Goal: Task Accomplishment & Management: Complete application form

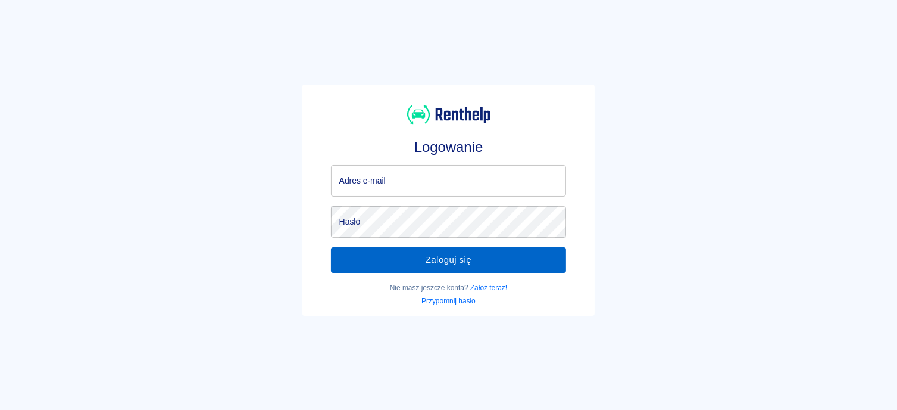
type input "[EMAIL_ADDRESS][DOMAIN_NAME]"
click at [410, 260] on button "Zaloguj się" at bounding box center [449, 259] width 236 height 25
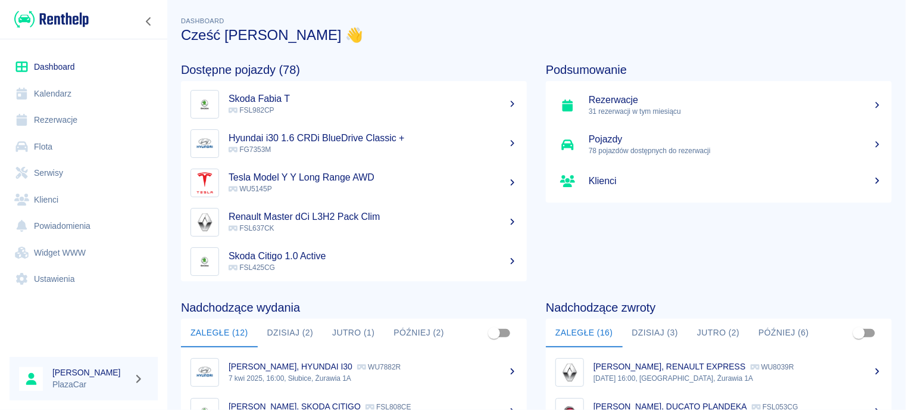
scroll to position [60, 0]
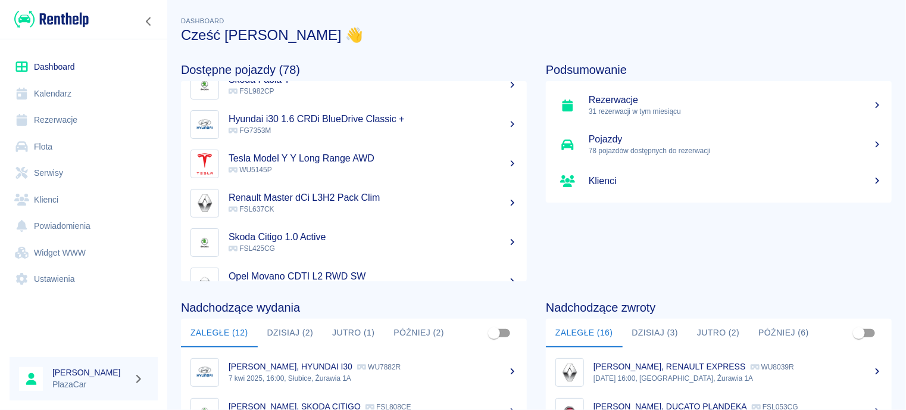
click at [88, 118] on link "Rezerwacje" at bounding box center [84, 120] width 148 height 27
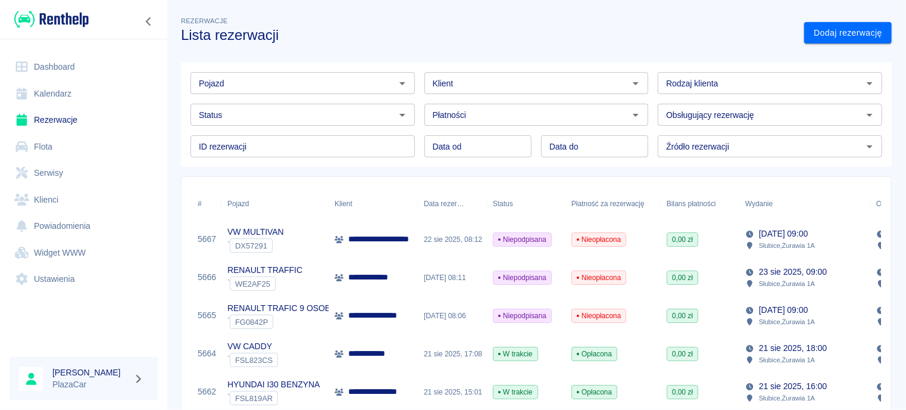
scroll to position [60, 0]
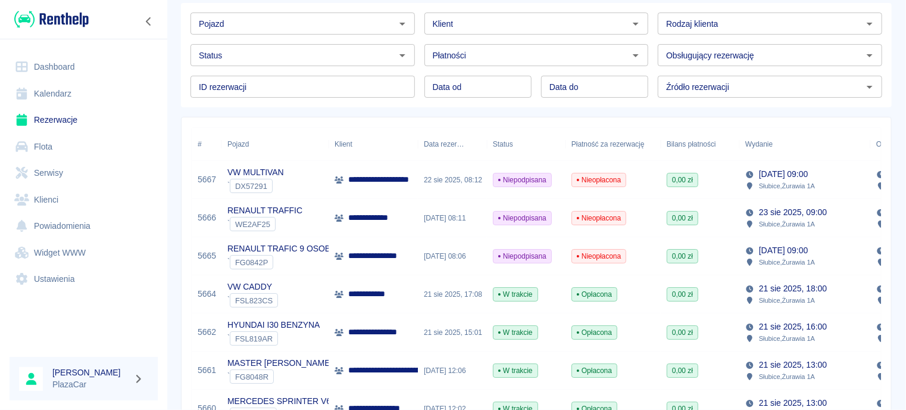
click at [419, 257] on div "22 sie 2025, 08:06" at bounding box center [452, 256] width 69 height 38
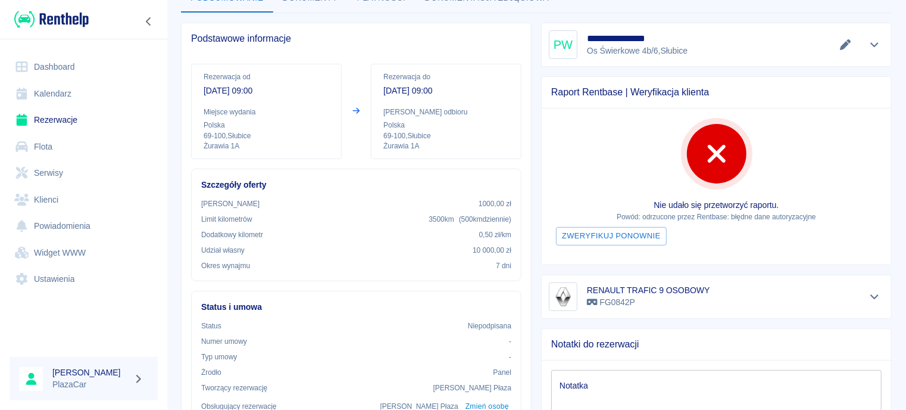
scroll to position [60, 0]
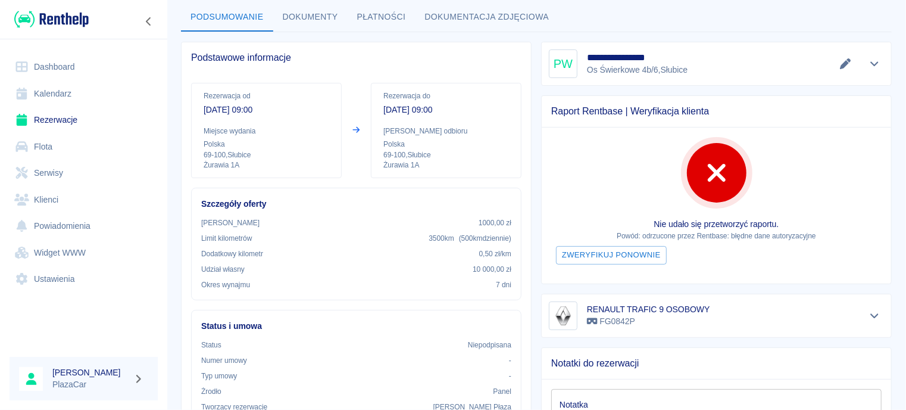
click at [356, 129] on icon at bounding box center [355, 130] width 7 height 7
click at [410, 119] on div "Rezerwacja do 29 sie 2025, 09:00 Miejsce odbioru Polska 69-100 , Słubice Żurawi…" at bounding box center [446, 130] width 151 height 95
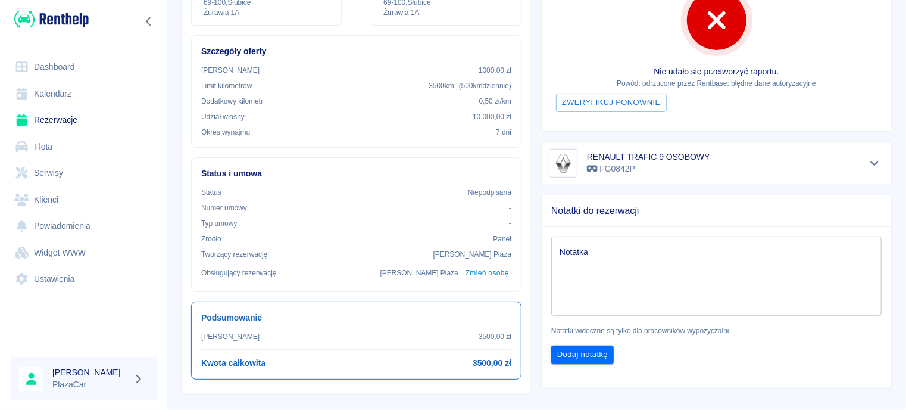
scroll to position [0, 0]
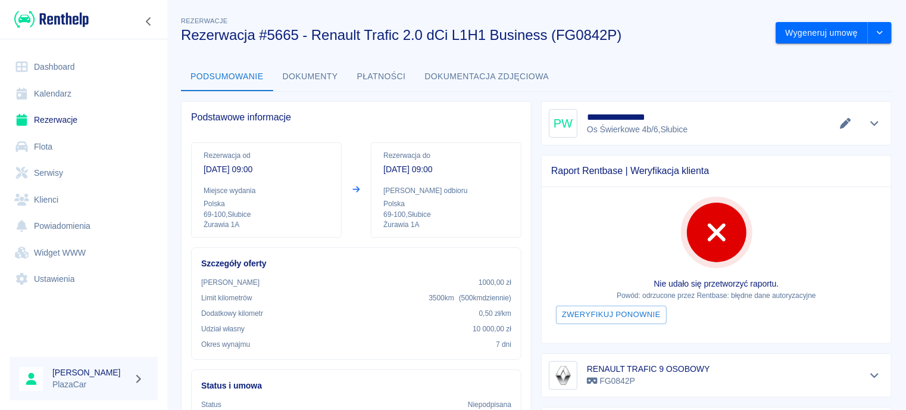
click at [591, 114] on h5 "**********" at bounding box center [638, 117] width 103 height 12
copy h5 "**********"
click at [875, 35] on icon "drop-down" at bounding box center [880, 33] width 10 height 8
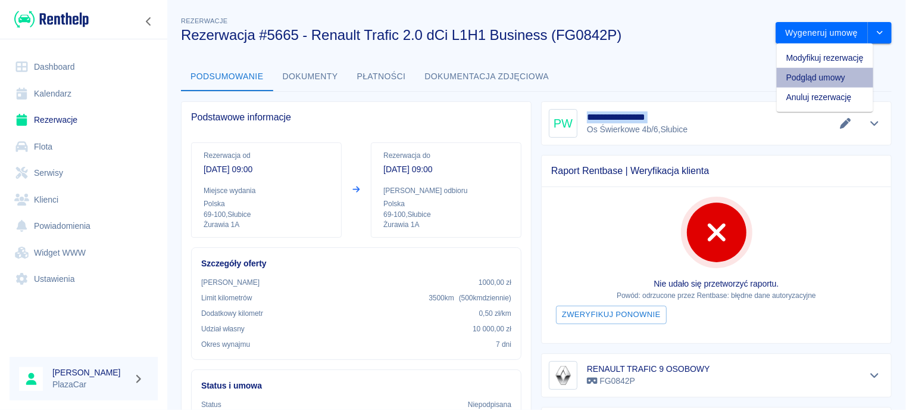
click at [826, 72] on li "Podgląd umowy" at bounding box center [825, 78] width 96 height 20
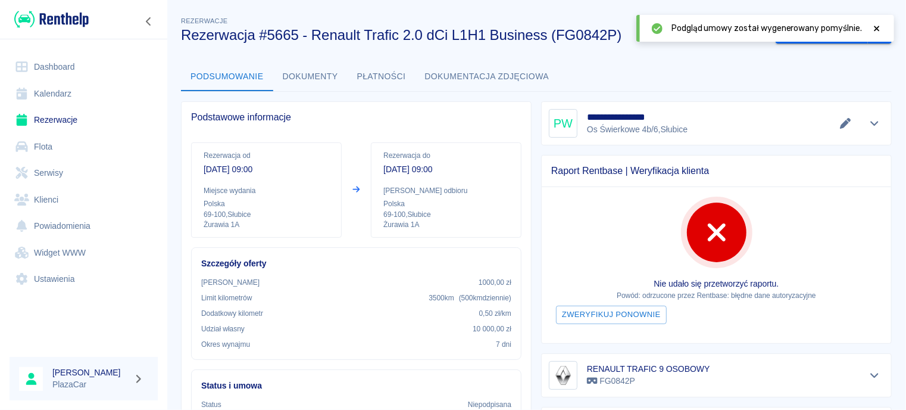
click at [880, 26] on icon at bounding box center [877, 28] width 11 height 8
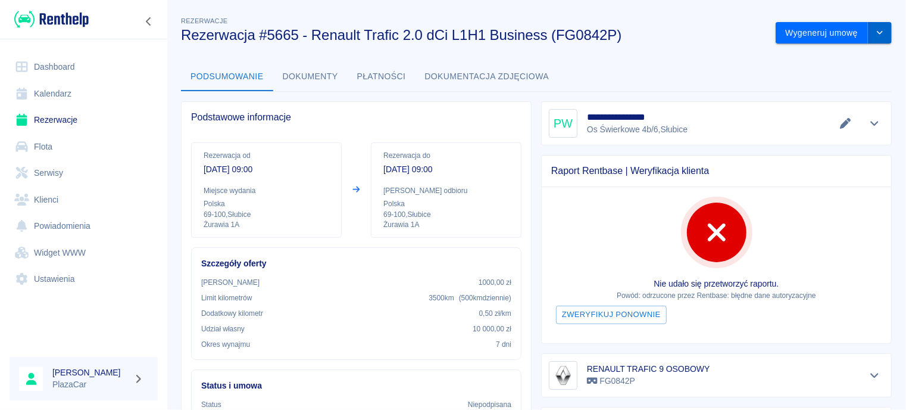
click at [870, 38] on button "drop-down" at bounding box center [880, 33] width 24 height 22
click at [824, 99] on li "Anuluj rezerwację" at bounding box center [825, 98] width 96 height 20
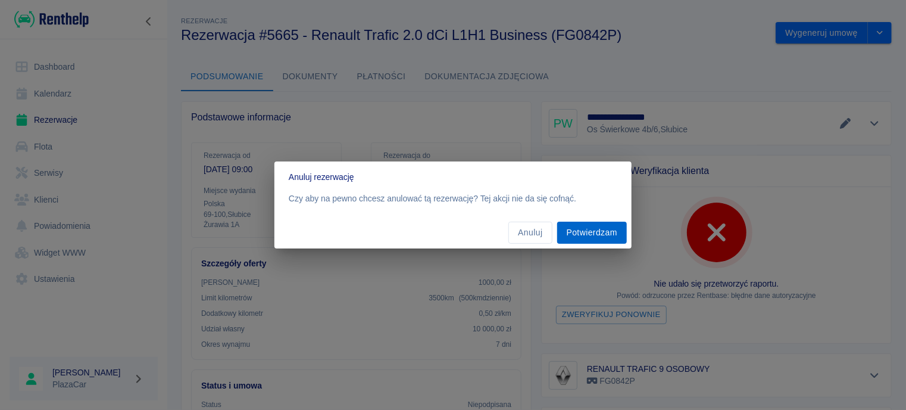
click at [592, 230] on button "Potwierdzam" at bounding box center [592, 232] width 70 height 22
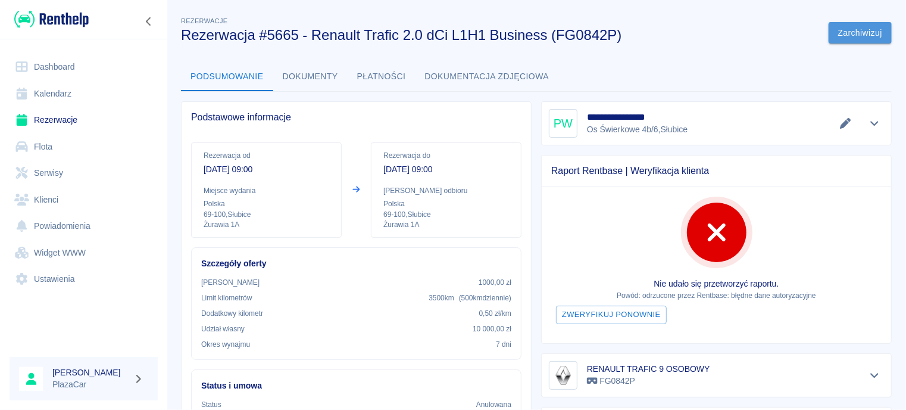
click at [852, 35] on button "Zarchiwizuj" at bounding box center [860, 33] width 63 height 22
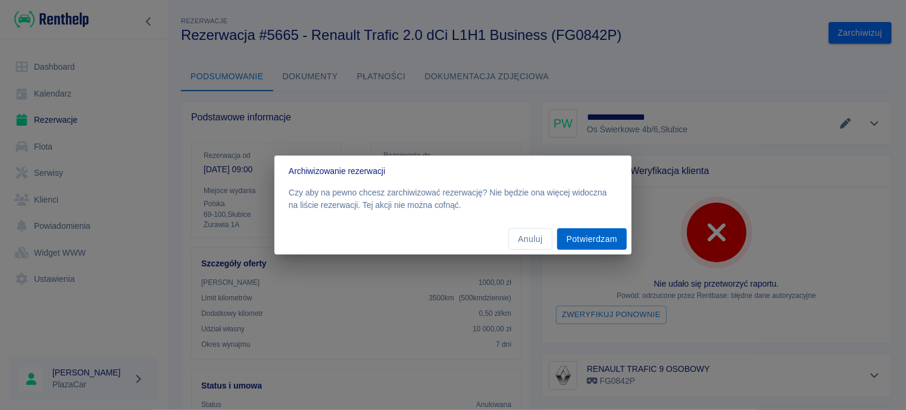
click at [598, 240] on button "Potwierdzam" at bounding box center [592, 239] width 70 height 22
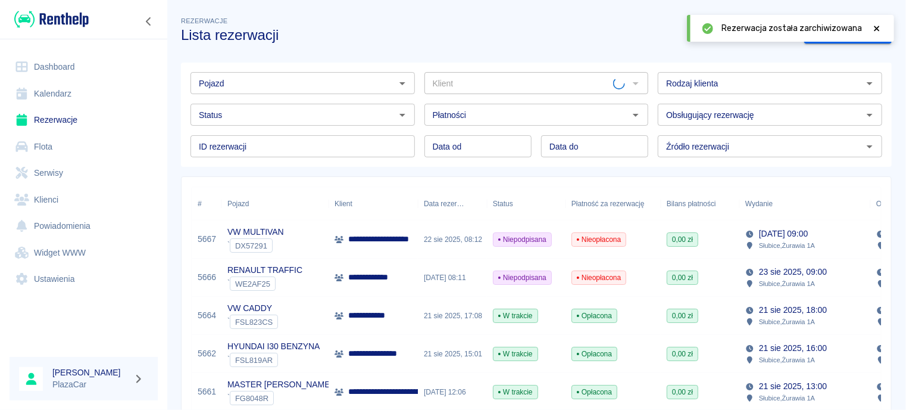
click at [874, 30] on icon at bounding box center [876, 28] width 5 height 5
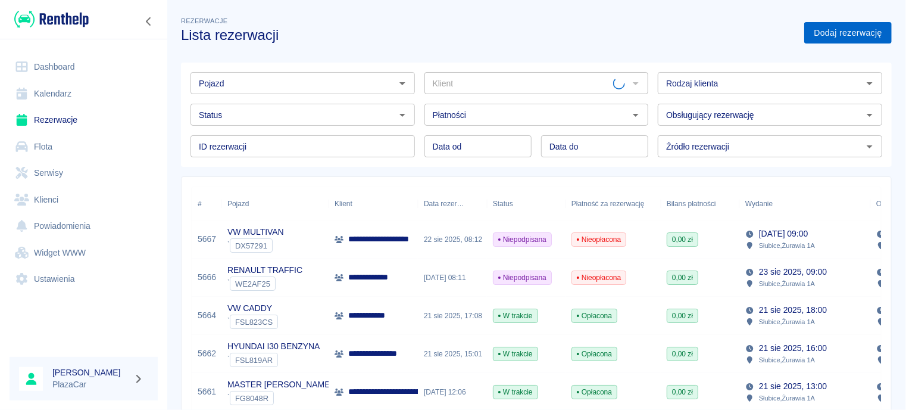
click at [836, 36] on link "Dodaj rezerwację" at bounding box center [848, 33] width 88 height 22
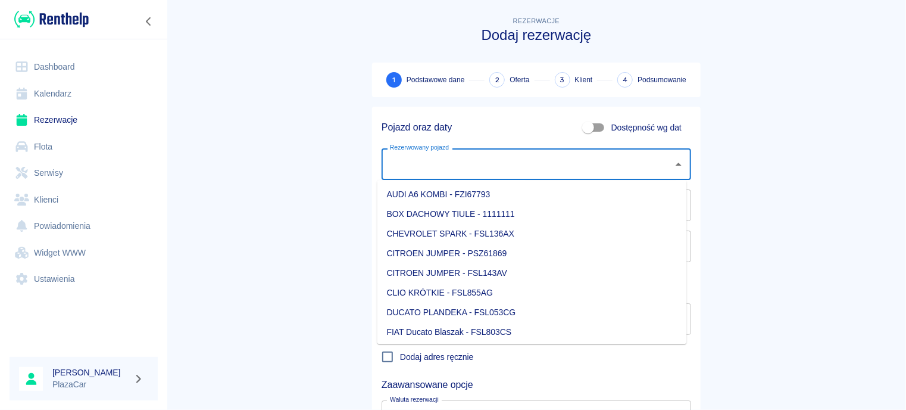
click at [449, 163] on input "Rezerwowany pojazd" at bounding box center [527, 164] width 281 height 21
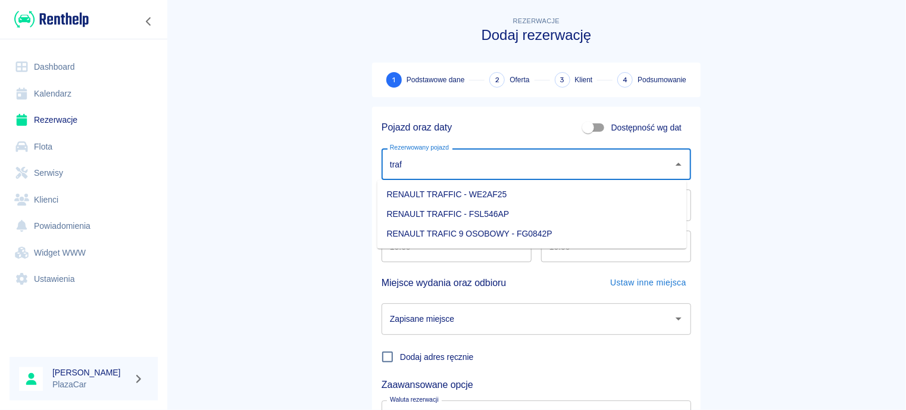
click at [539, 229] on li "RENAULT TRAFIC 9 OSOBOWY - FG0842P" at bounding box center [532, 234] width 310 height 20
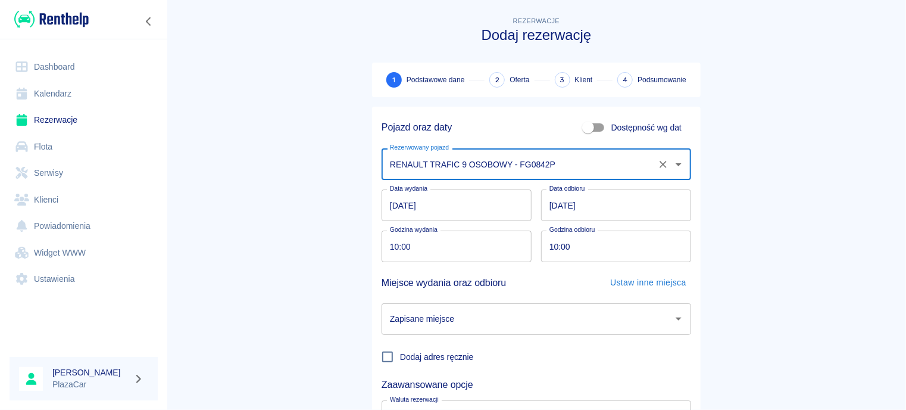
type input "RENAULT TRAFIC 9 OSOBOWY - FG0842P"
click at [561, 210] on input "[DATE]" at bounding box center [616, 205] width 150 height 32
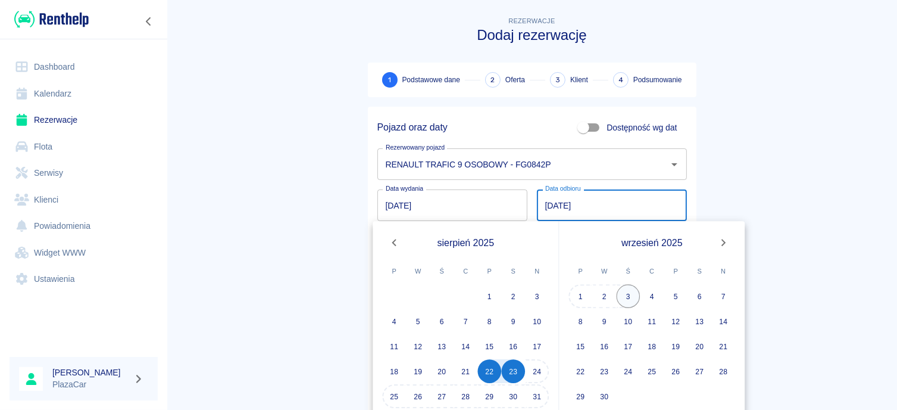
click at [636, 298] on button "3" at bounding box center [629, 296] width 24 height 24
type input "[DATE]"
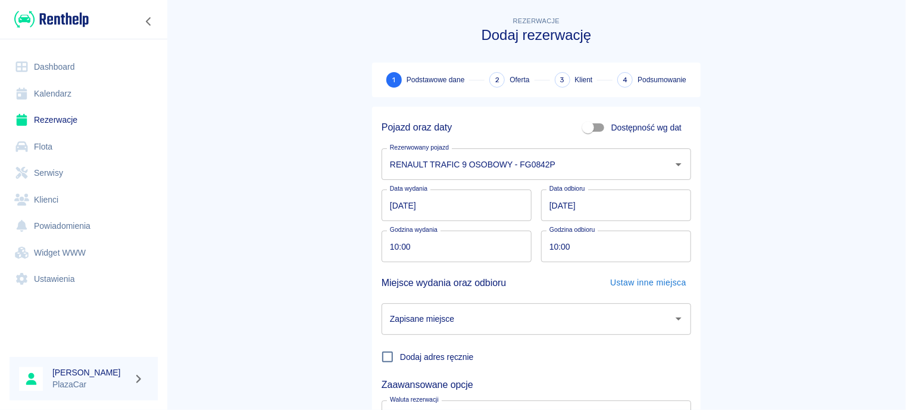
click at [527, 321] on input "Zapisane miejsce" at bounding box center [527, 318] width 281 height 21
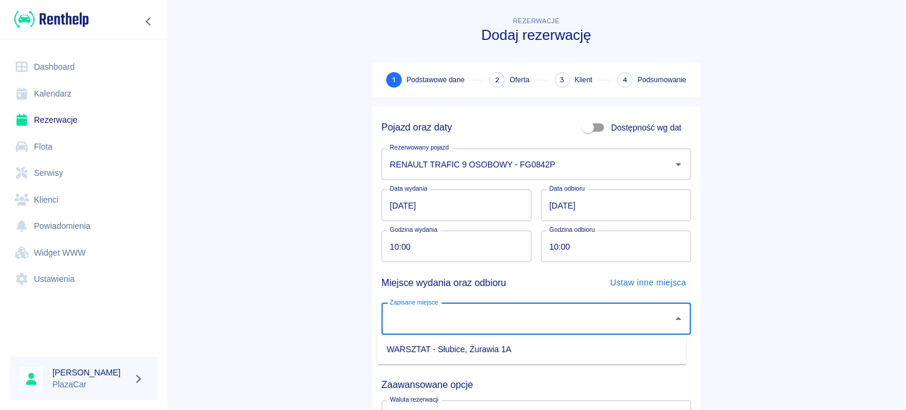
click at [520, 350] on li "WARSZTAT - Słubice, Żurawia 1A" at bounding box center [532, 349] width 310 height 20
type input "WARSZTAT - Słubice, Żurawia 1A"
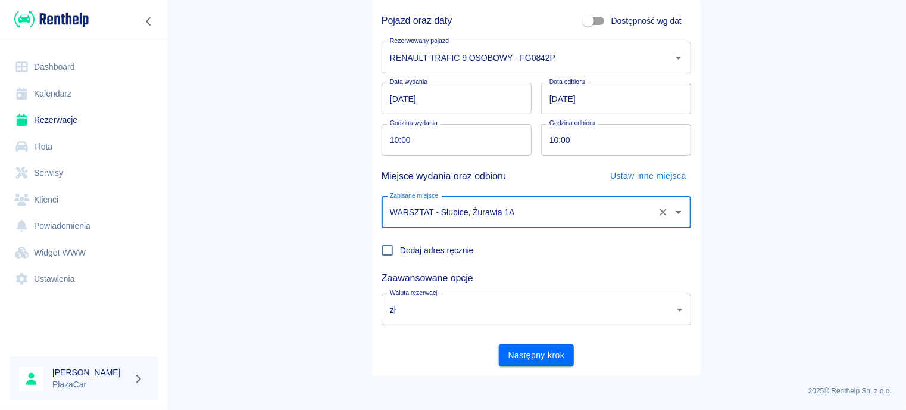
scroll to position [107, 0]
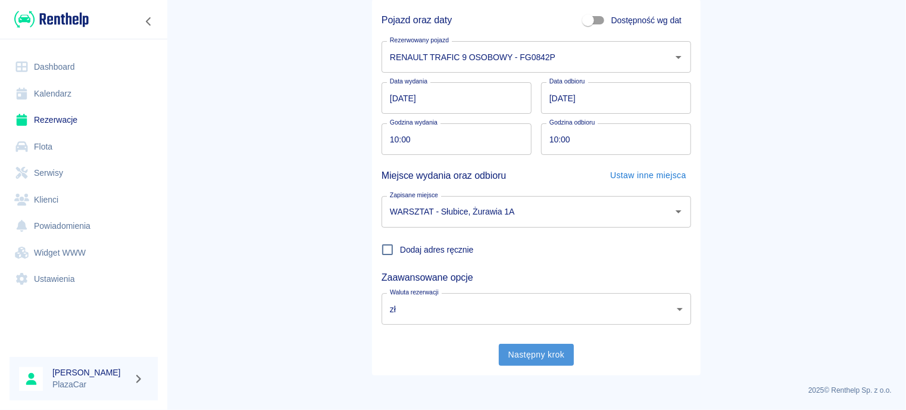
click at [520, 357] on button "Następny krok" at bounding box center [537, 354] width 76 height 22
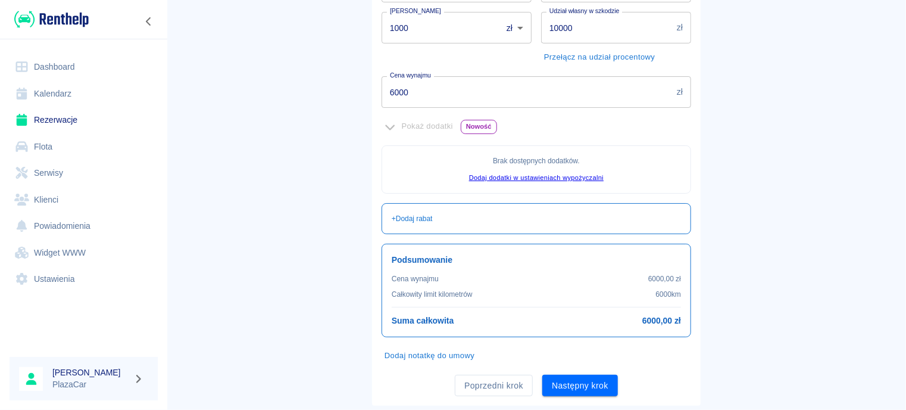
scroll to position [277, 0]
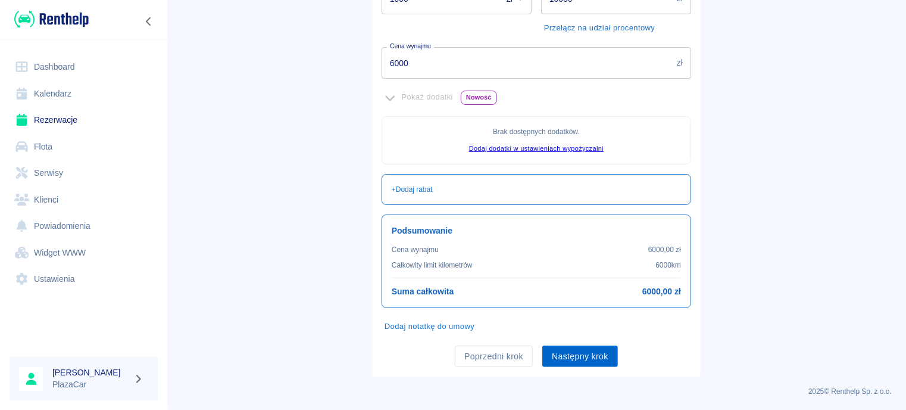
click at [572, 354] on button "Następny krok" at bounding box center [580, 356] width 76 height 22
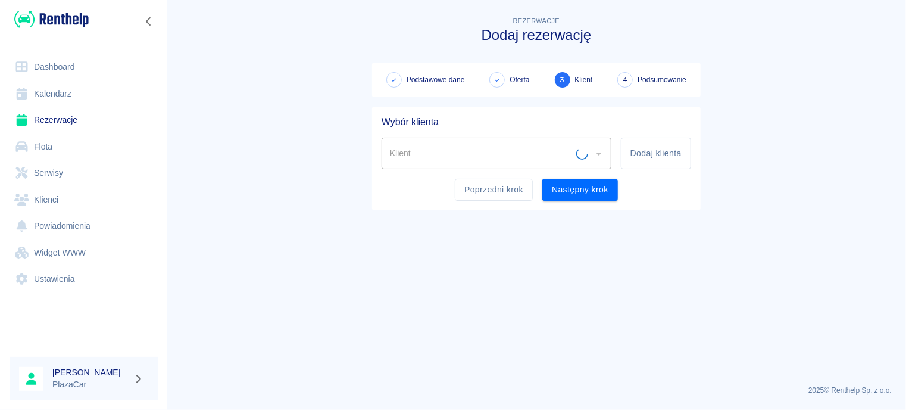
scroll to position [0, 0]
click at [414, 159] on input "Klient" at bounding box center [487, 153] width 201 height 21
paste input "[PERSON_NAME]"
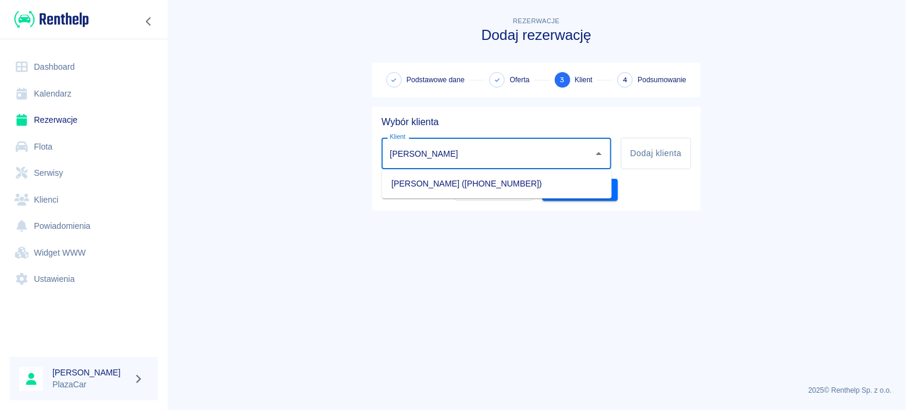
click at [445, 183] on li "[PERSON_NAME] ([PHONE_NUMBER])" at bounding box center [497, 184] width 230 height 20
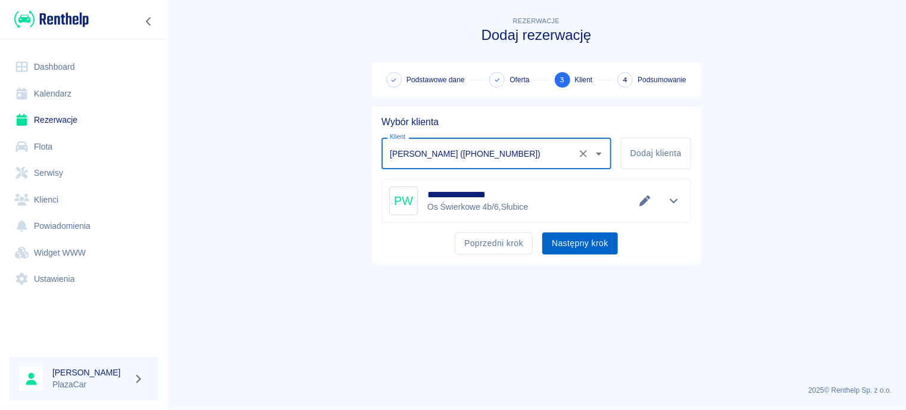
type input "[PERSON_NAME] ([PHONE_NUMBER])"
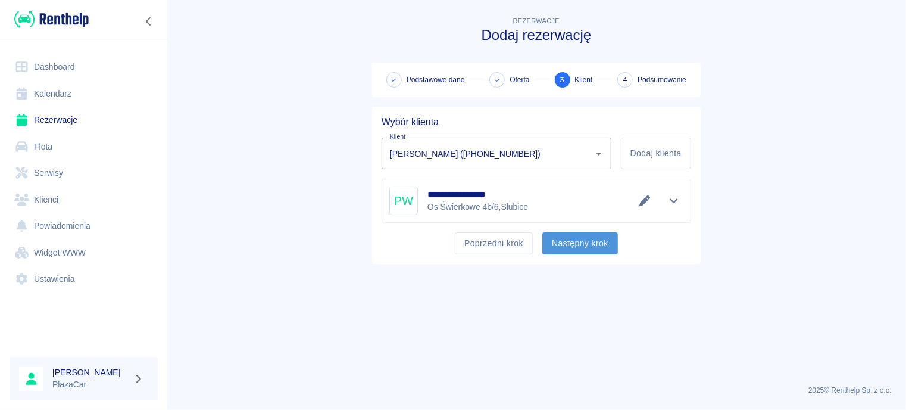
click at [567, 239] on button "Następny krok" at bounding box center [580, 243] width 76 height 22
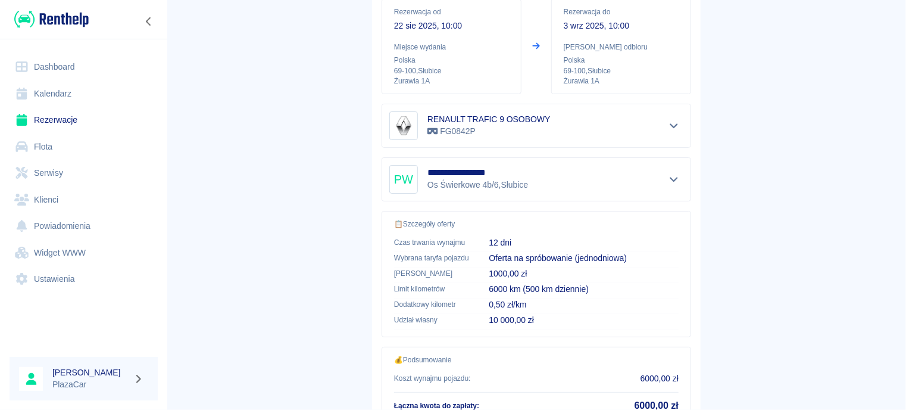
scroll to position [231, 0]
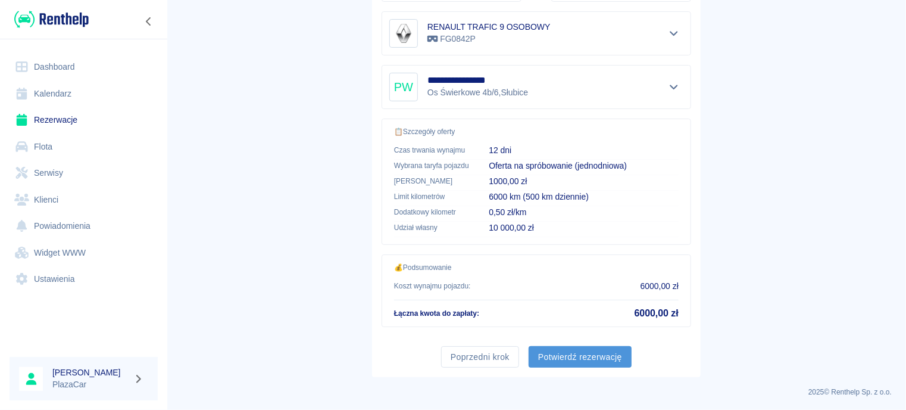
click at [585, 348] on button "Potwierdź rezerwację" at bounding box center [580, 357] width 103 height 22
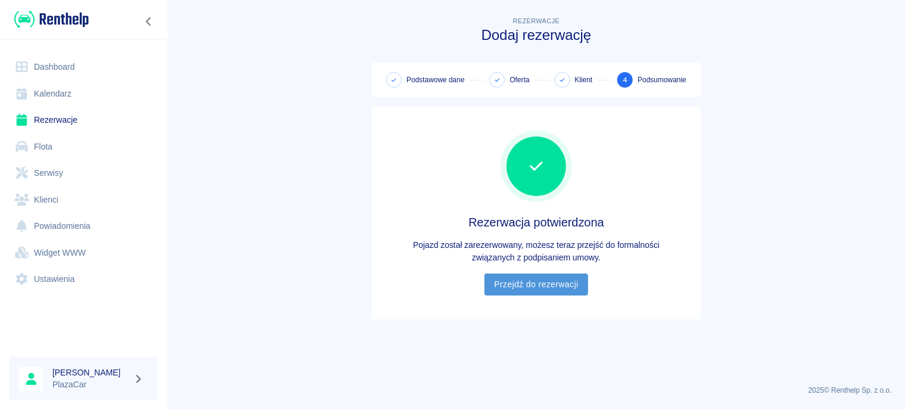
click at [524, 281] on link "Przejdź do rezerwacji" at bounding box center [536, 284] width 103 height 22
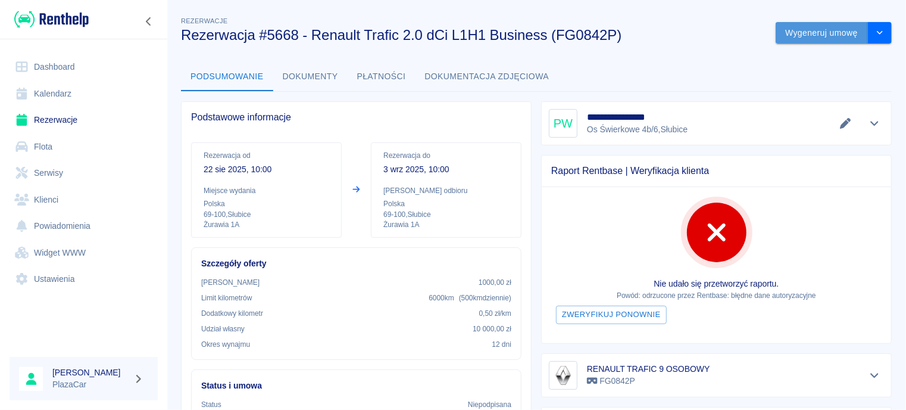
click at [798, 33] on button "Wygeneruj umowę" at bounding box center [822, 33] width 92 height 22
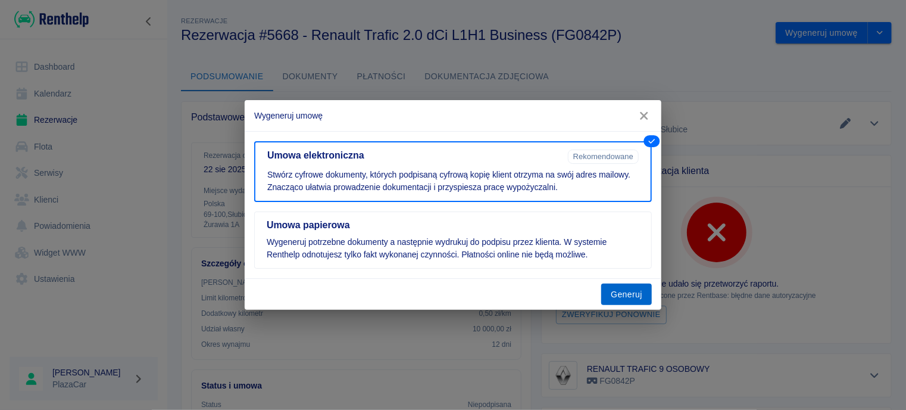
click at [630, 299] on button "Generuj" at bounding box center [626, 294] width 51 height 22
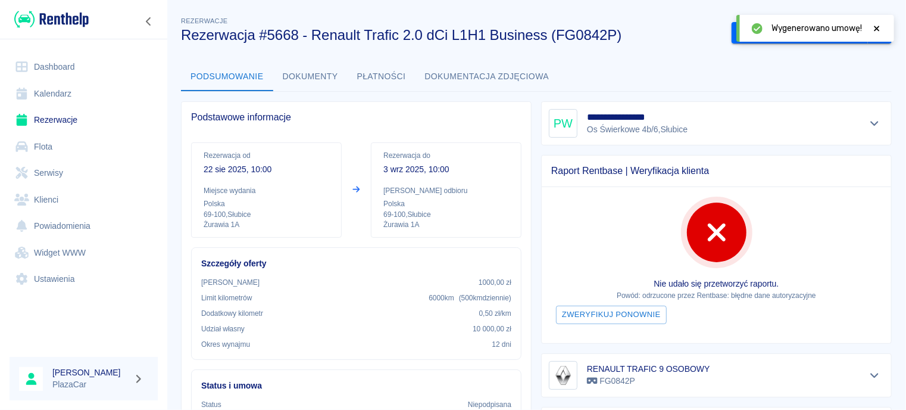
click at [876, 23] on div at bounding box center [877, 28] width 11 height 13
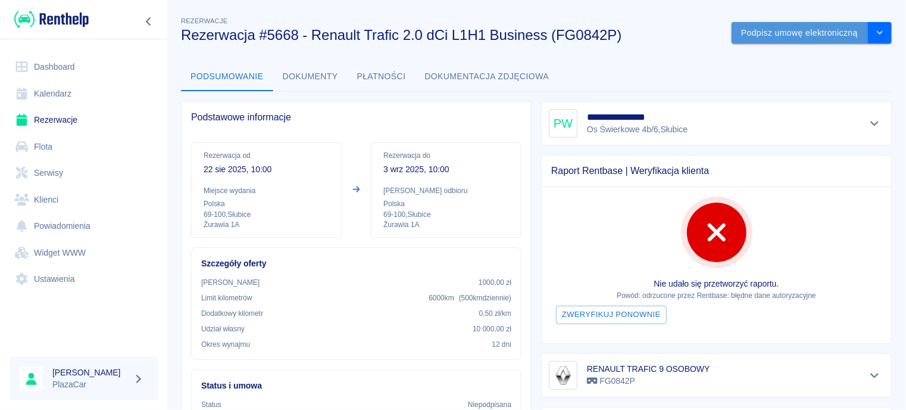
click at [797, 30] on button "Podpisz umowę elektroniczną" at bounding box center [800, 33] width 136 height 22
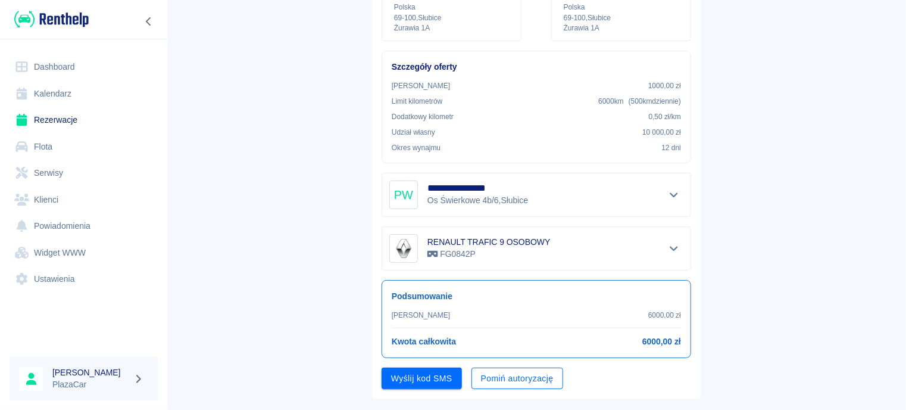
scroll to position [200, 0]
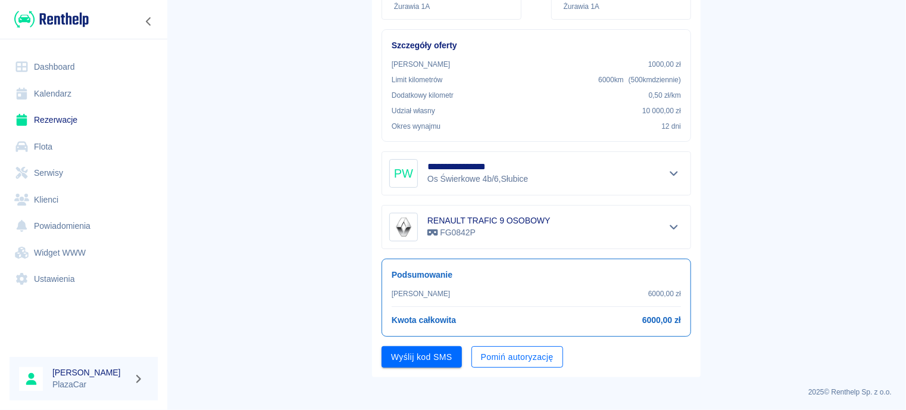
click at [507, 360] on button "Pomiń autoryzację" at bounding box center [517, 357] width 92 height 22
click at [414, 361] on button "Podpisz umowę" at bounding box center [422, 357] width 81 height 22
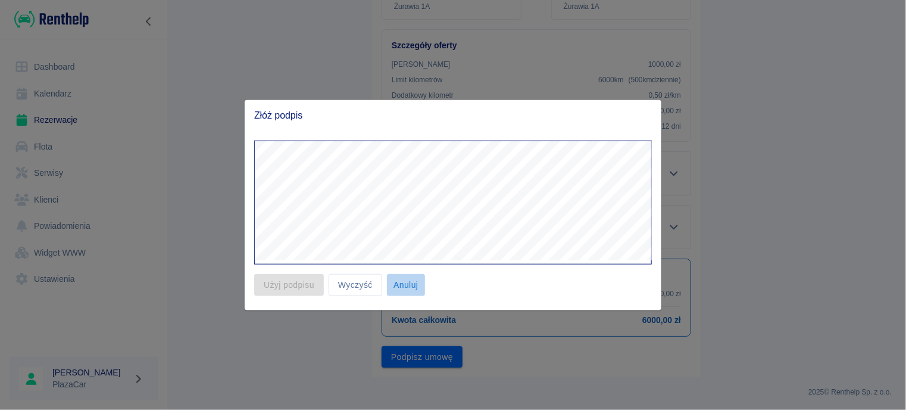
click at [401, 285] on button "Anuluj" at bounding box center [406, 285] width 38 height 22
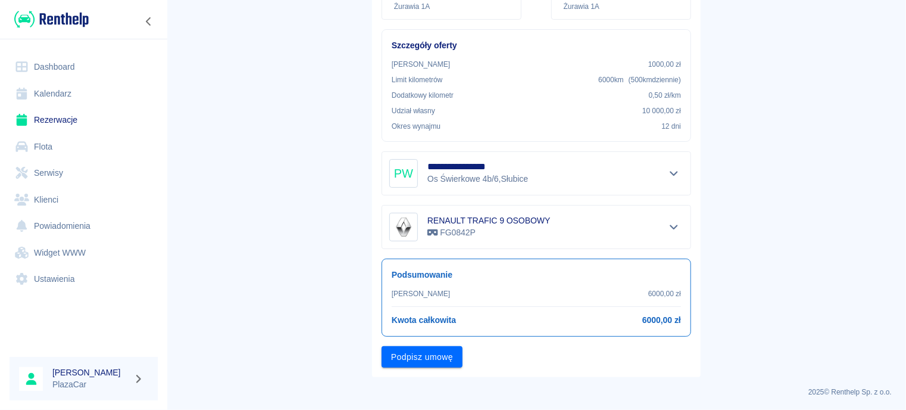
click at [678, 224] on button "Pokaż szczegóły" at bounding box center [674, 226] width 20 height 17
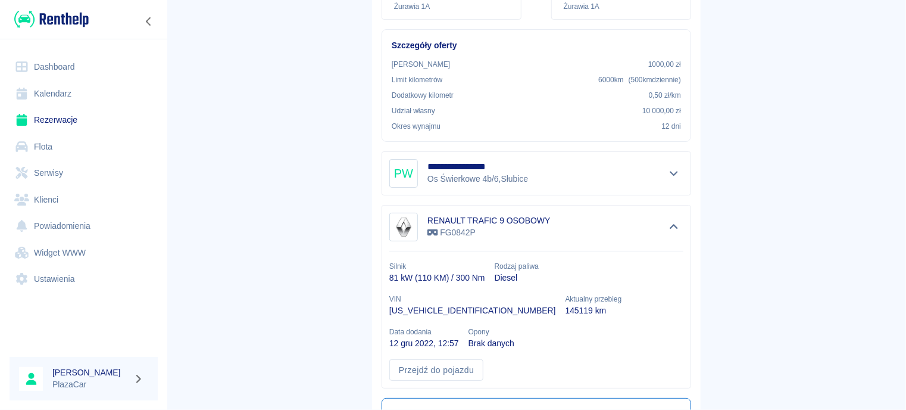
scroll to position [307, 0]
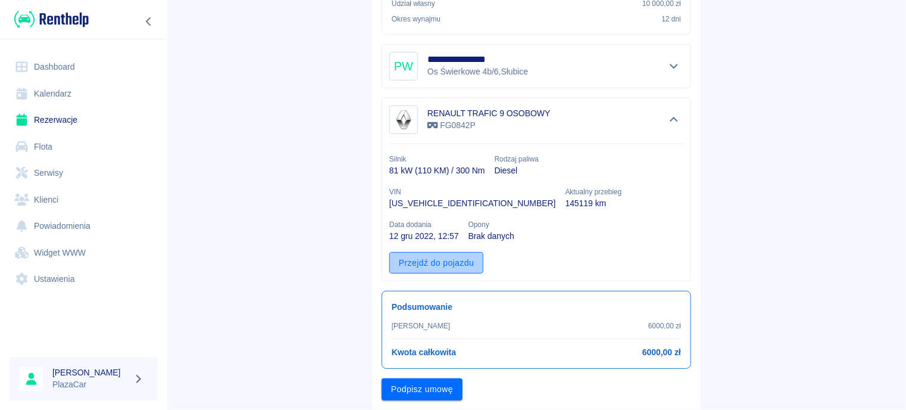
click at [439, 252] on link "Przejdź do pojazdu" at bounding box center [436, 263] width 94 height 22
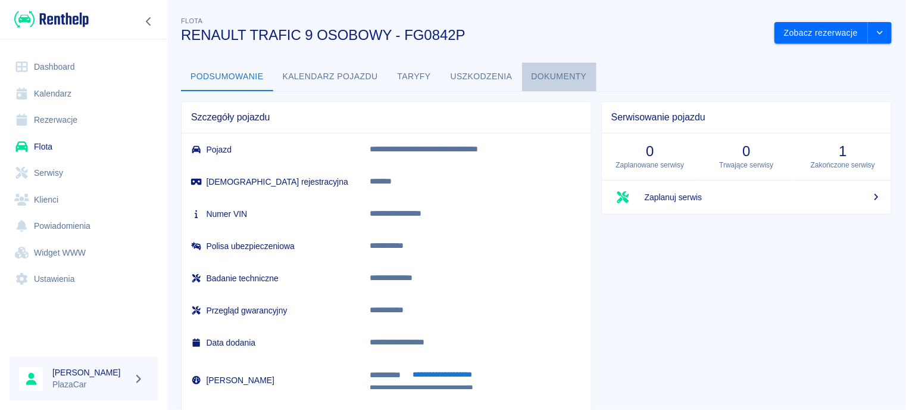
click at [570, 80] on button "Dokumenty" at bounding box center [559, 77] width 74 height 29
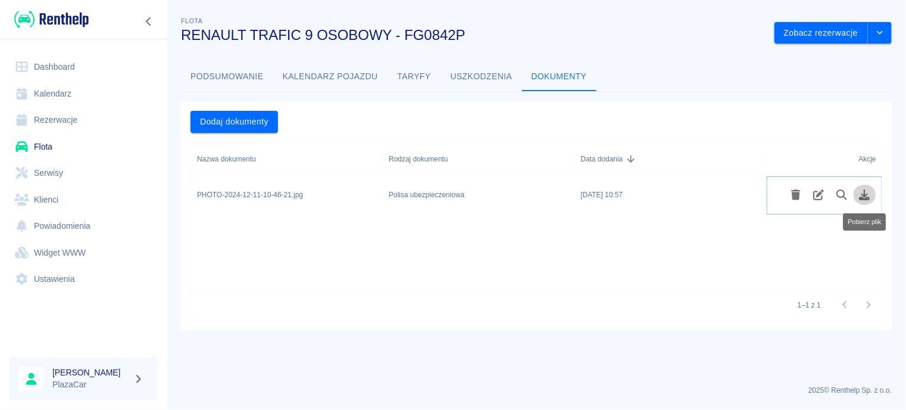
click at [864, 197] on icon "Pobierz plik" at bounding box center [865, 194] width 14 height 11
drag, startPoint x: 727, startPoint y: 295, endPoint x: 760, endPoint y: 271, distance: 40.8
click at [727, 295] on div "1–1 z 1" at bounding box center [536, 305] width 691 height 32
click at [867, 192] on icon "Pobierz plik" at bounding box center [865, 194] width 14 height 11
click at [60, 123] on link "Rezerwacje" at bounding box center [84, 120] width 148 height 27
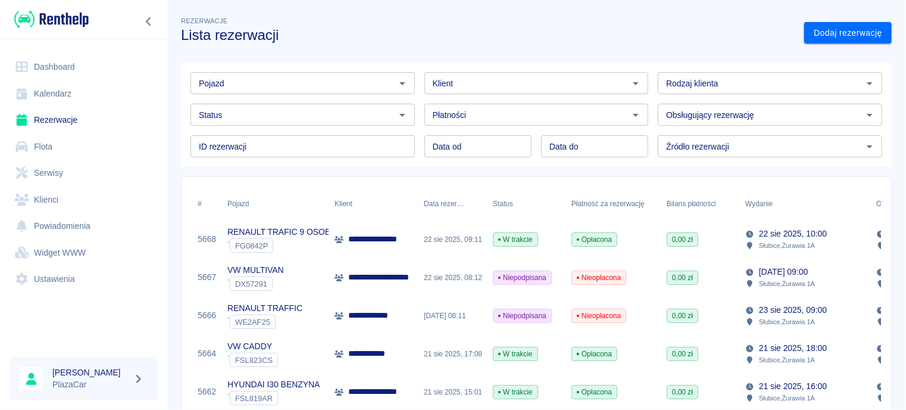
click at [389, 242] on p "**********" at bounding box center [381, 239] width 67 height 13
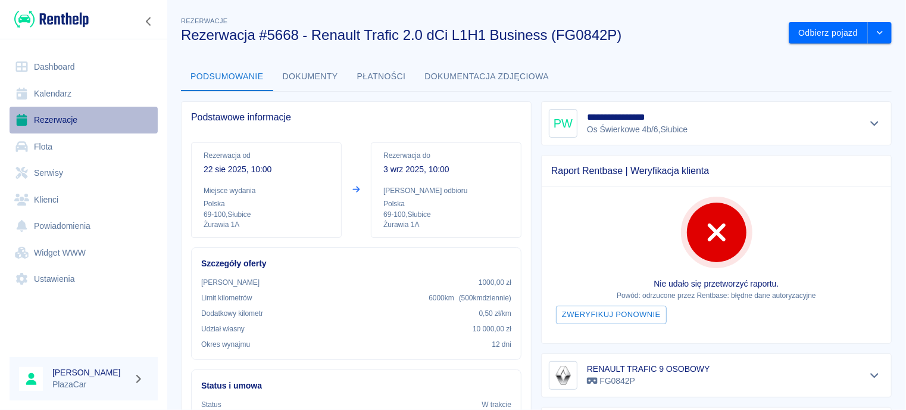
click at [56, 116] on link "Rezerwacje" at bounding box center [84, 120] width 148 height 27
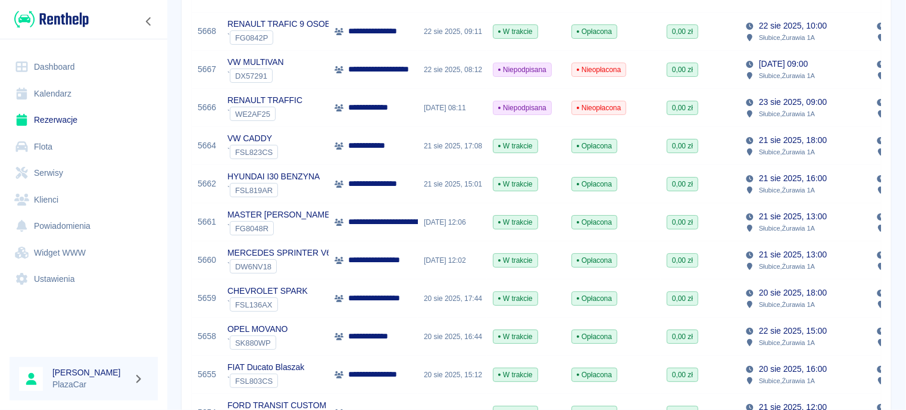
scroll to position [179, 0]
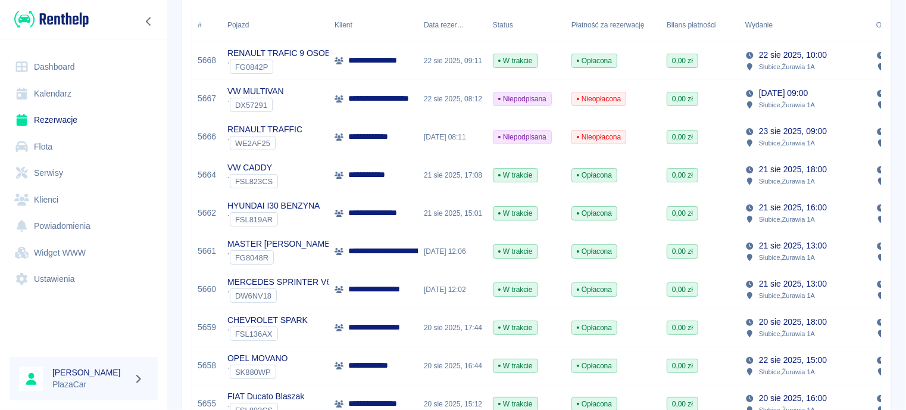
click at [332, 142] on div "**********" at bounding box center [373, 137] width 89 height 38
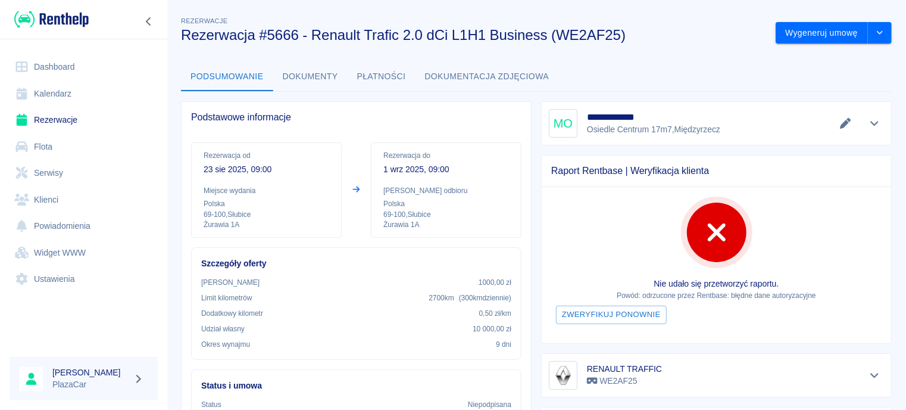
click at [79, 122] on link "Rezerwacje" at bounding box center [84, 120] width 148 height 27
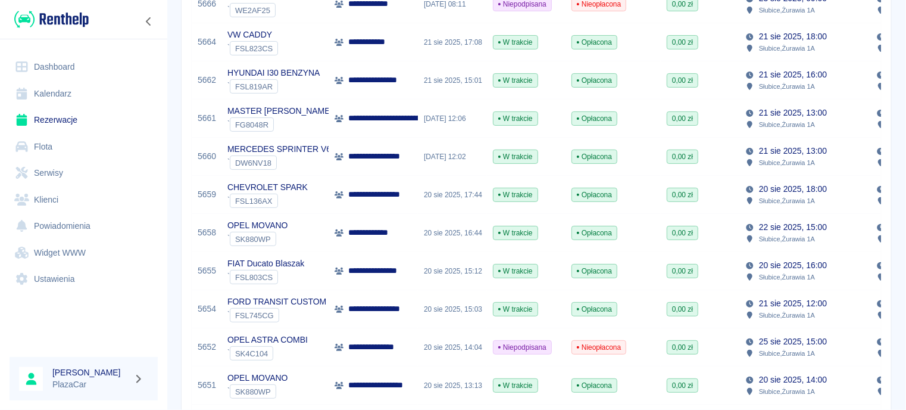
scroll to position [357, 0]
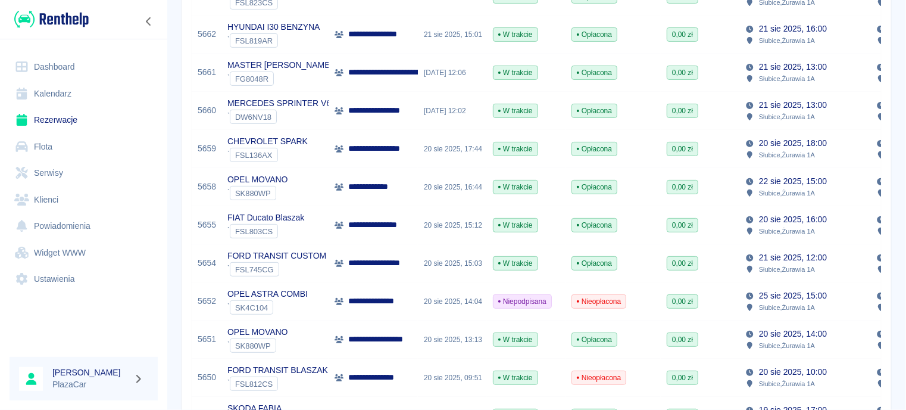
click at [321, 262] on div "` FSL745CG" at bounding box center [276, 269] width 99 height 14
